Goal: Information Seeking & Learning: Learn about a topic

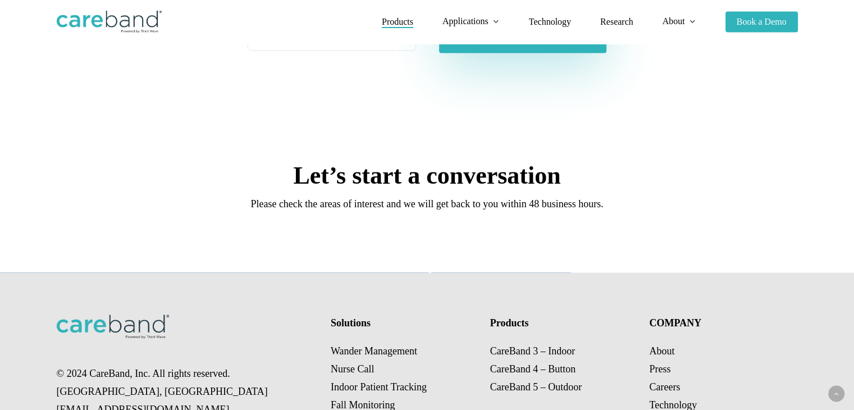
scroll to position [2153, 0]
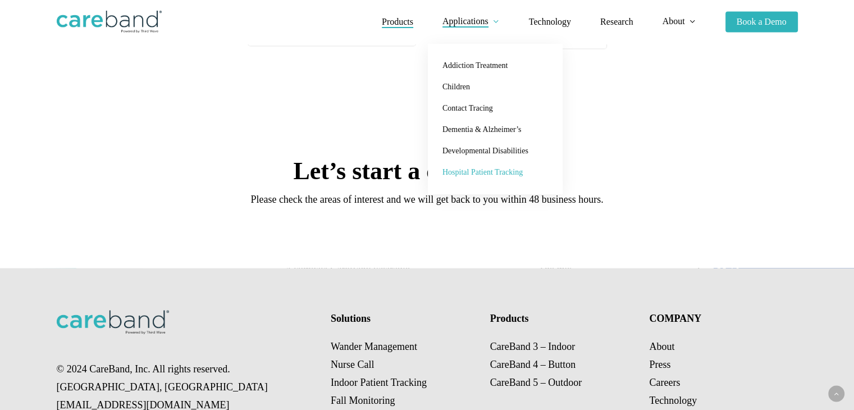
click at [495, 163] on link "Hospital Patient Tracking" at bounding box center [495, 172] width 112 height 21
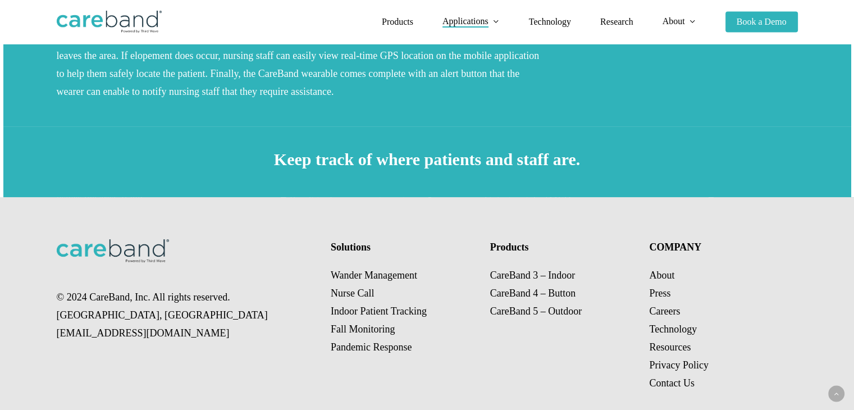
scroll to position [376, 0]
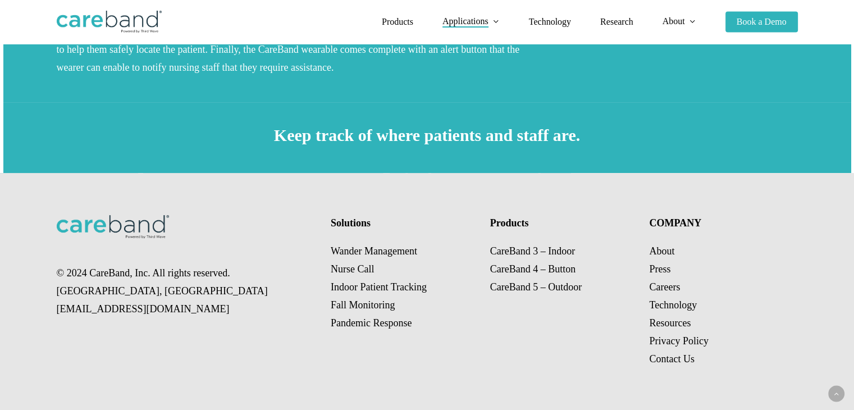
click at [375, 306] on p "Wander Management Nurse Call Indoor Patient Tracking Fall Monitoring Pandemic R…" at bounding box center [403, 287] width 144 height 90
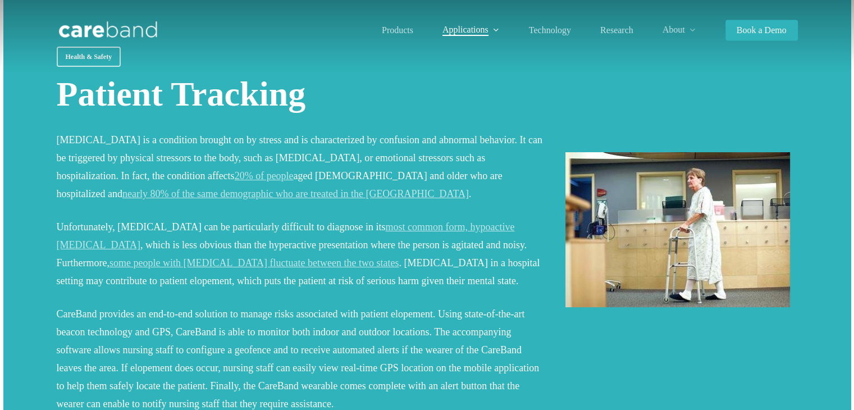
scroll to position [0, 0]
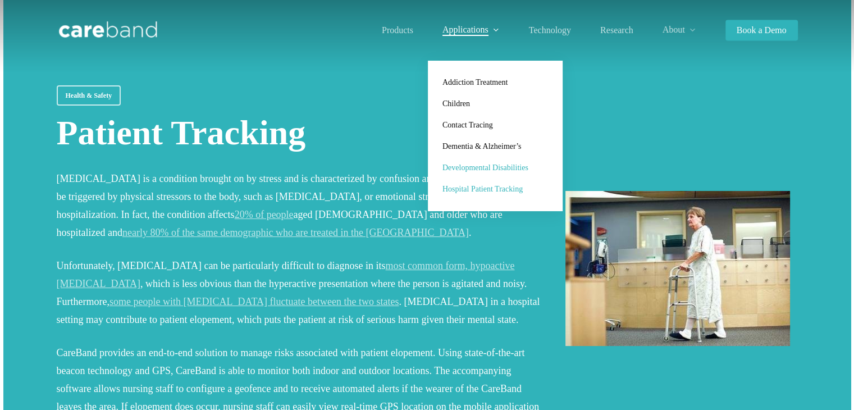
click at [480, 176] on link "Developmental Disabilities" at bounding box center [495, 167] width 112 height 21
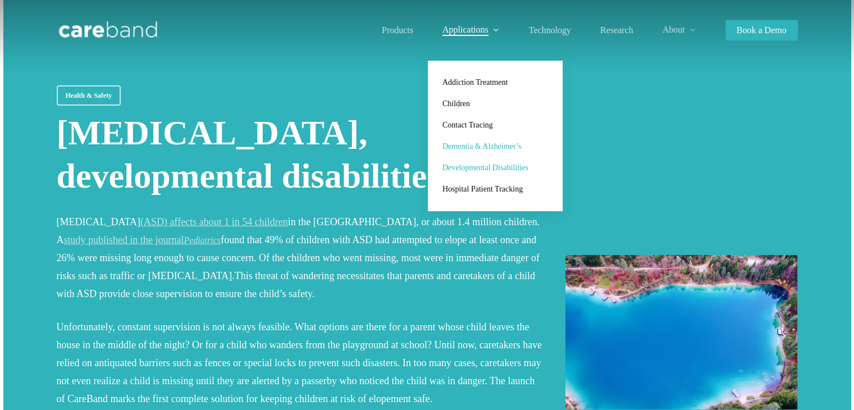
click at [481, 144] on span "Dementia & Alzheimer’s" at bounding box center [481, 146] width 79 height 8
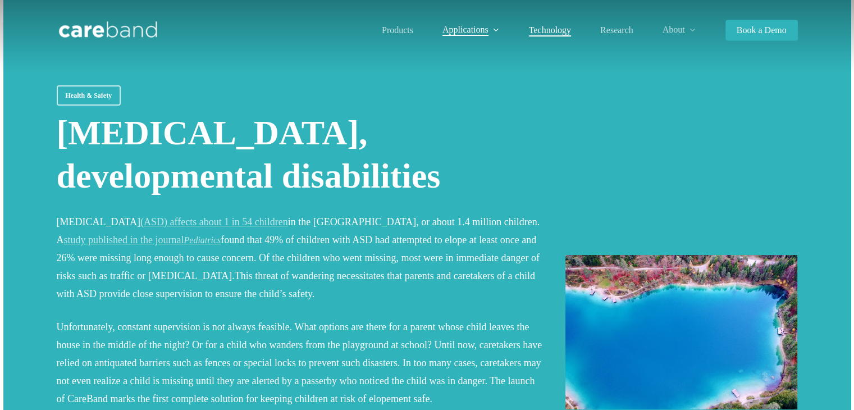
click at [553, 34] on span "Technology" at bounding box center [550, 30] width 42 height 10
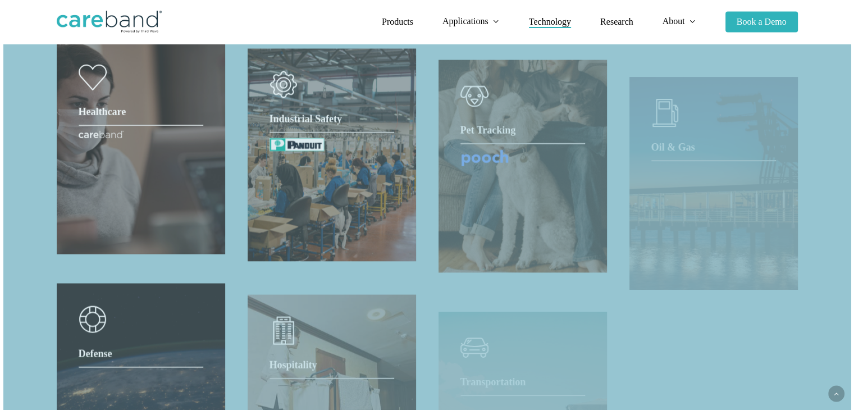
scroll to position [929, 0]
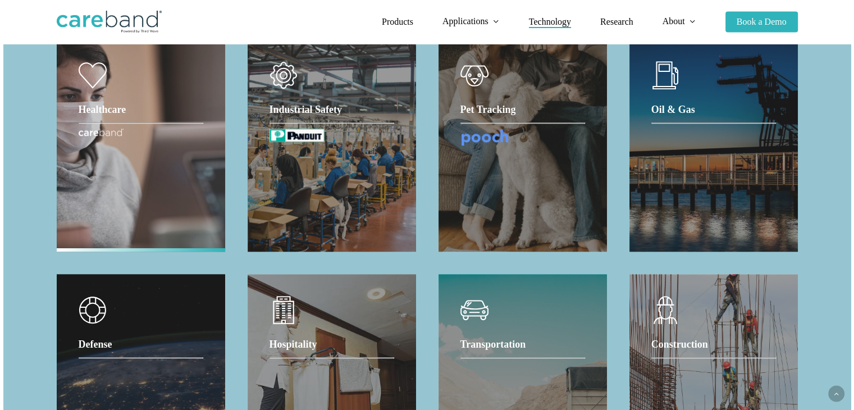
click at [142, 163] on div "Healthcare" at bounding box center [141, 145] width 125 height 168
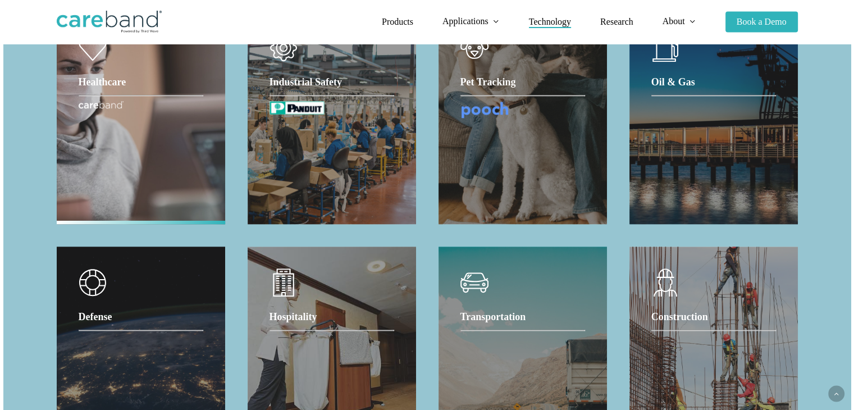
scroll to position [952, 0]
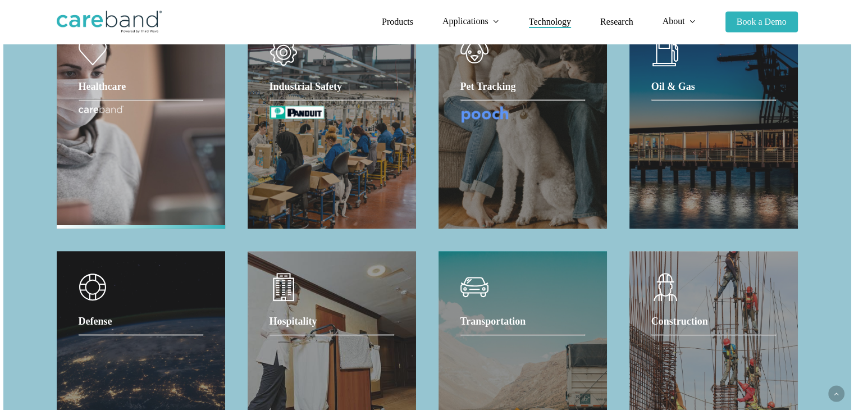
click at [102, 65] on icon at bounding box center [93, 52] width 28 height 28
click at [127, 122] on div "Healthcare" at bounding box center [141, 122] width 125 height 168
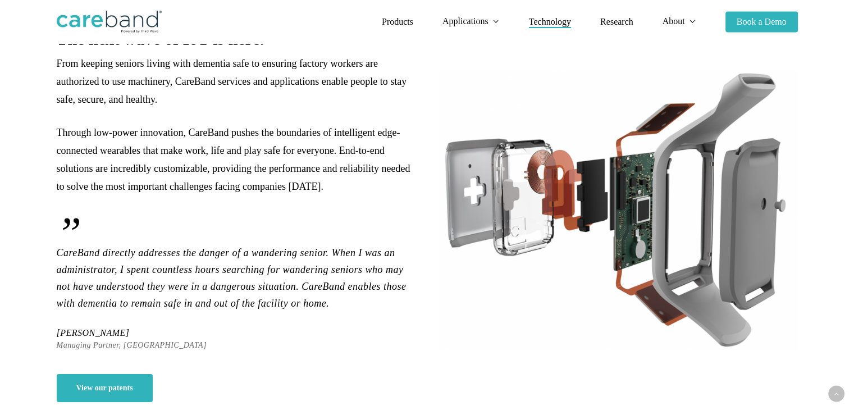
scroll to position [0, 0]
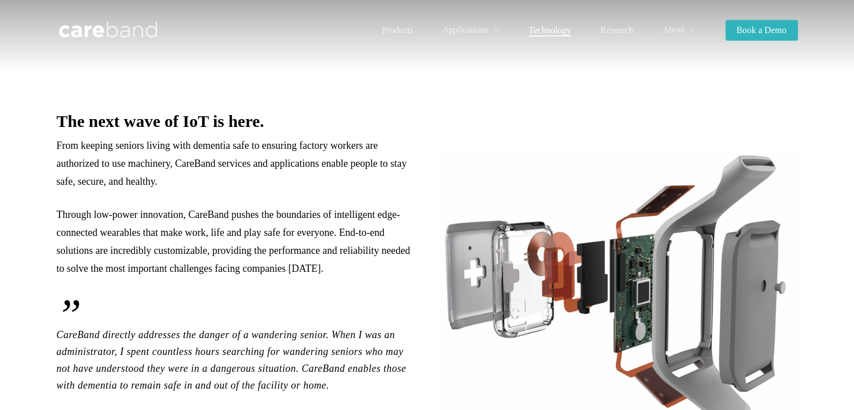
click at [600, 31] on li "Research" at bounding box center [617, 30] width 62 height 61
click at [609, 33] on span "Research" at bounding box center [616, 30] width 33 height 10
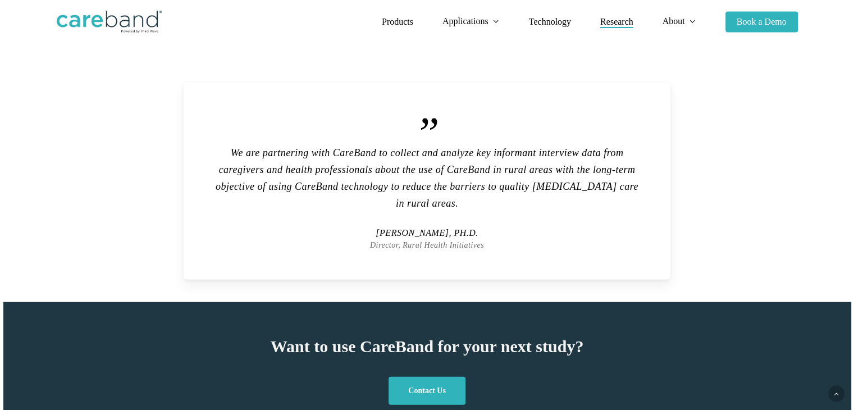
scroll to position [2820, 0]
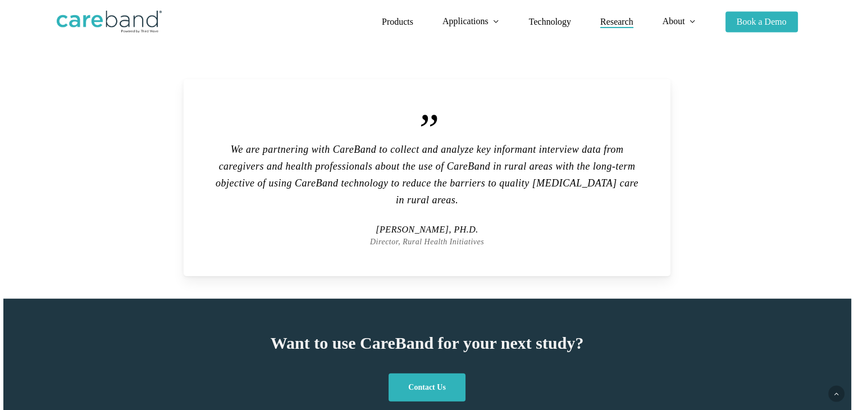
click at [391, 30] on li "Products" at bounding box center [397, 22] width 61 height 44
click at [400, 22] on span "Products" at bounding box center [397, 22] width 31 height 10
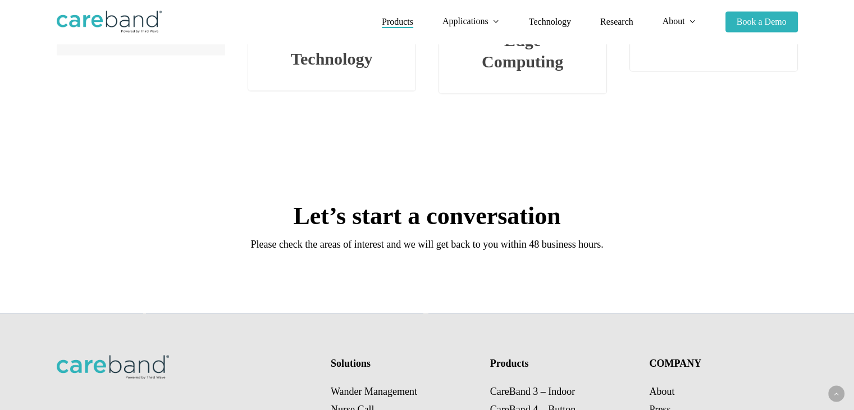
scroll to position [2253, 0]
